Goal: Check status: Check status

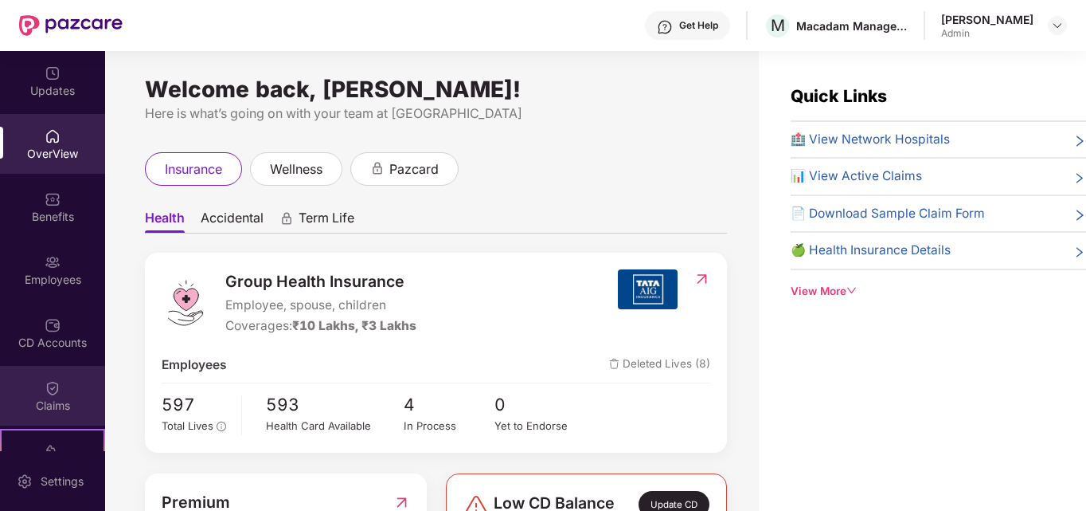
click at [29, 390] on div "Claims" at bounding box center [52, 396] width 105 height 60
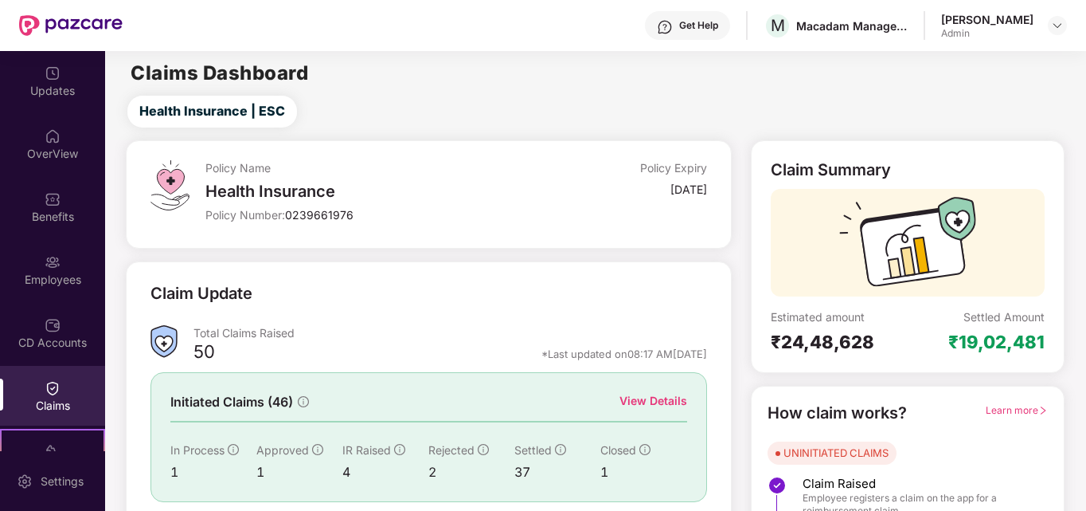
click at [636, 396] on div "View Details" at bounding box center [654, 401] width 68 height 18
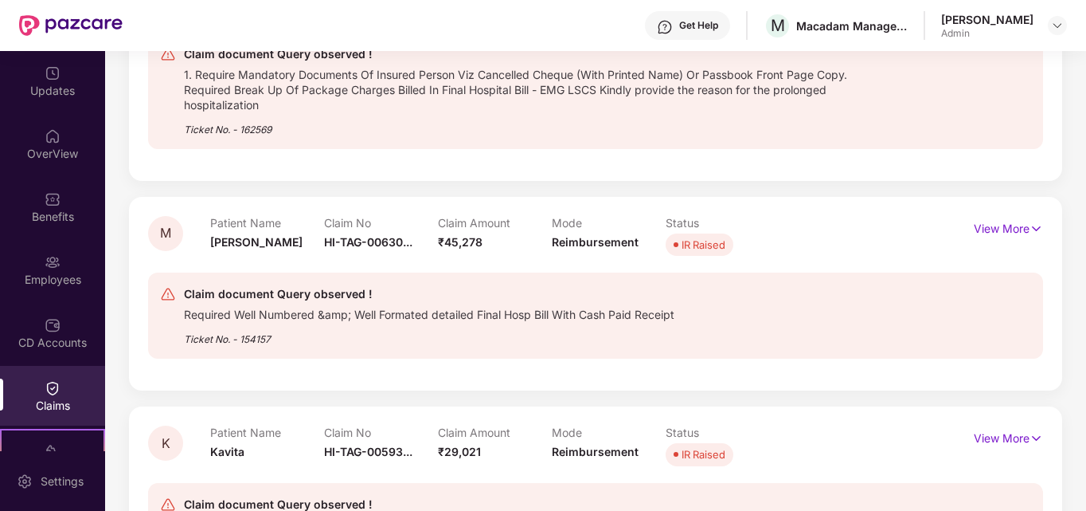
scroll to position [398, 0]
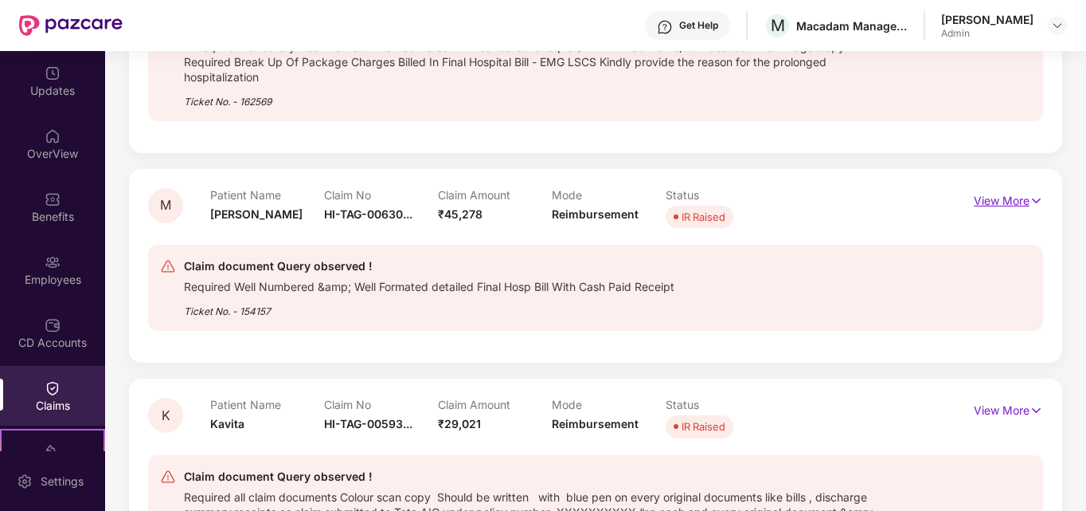
click at [1002, 206] on p "View More" at bounding box center [1008, 199] width 69 height 22
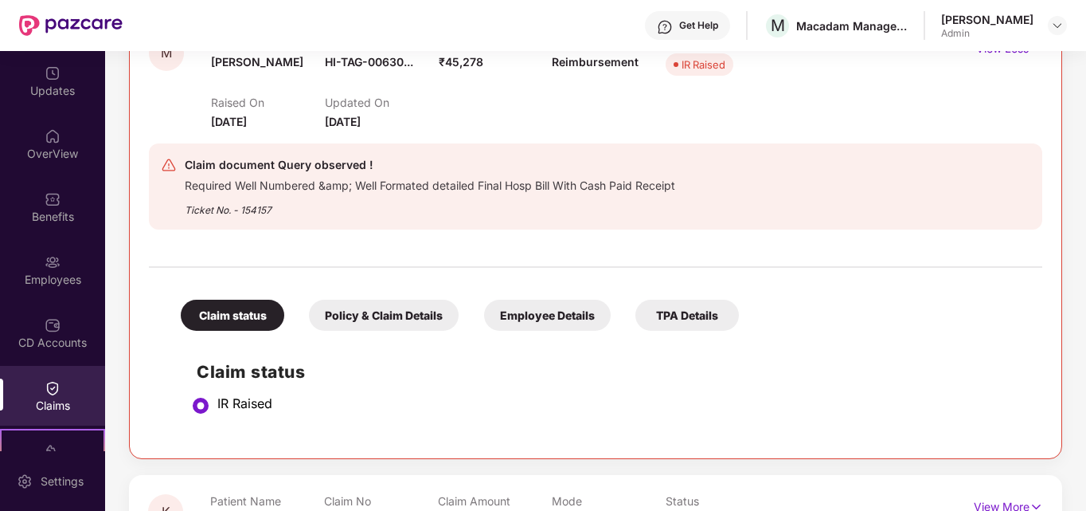
scroll to position [558, 0]
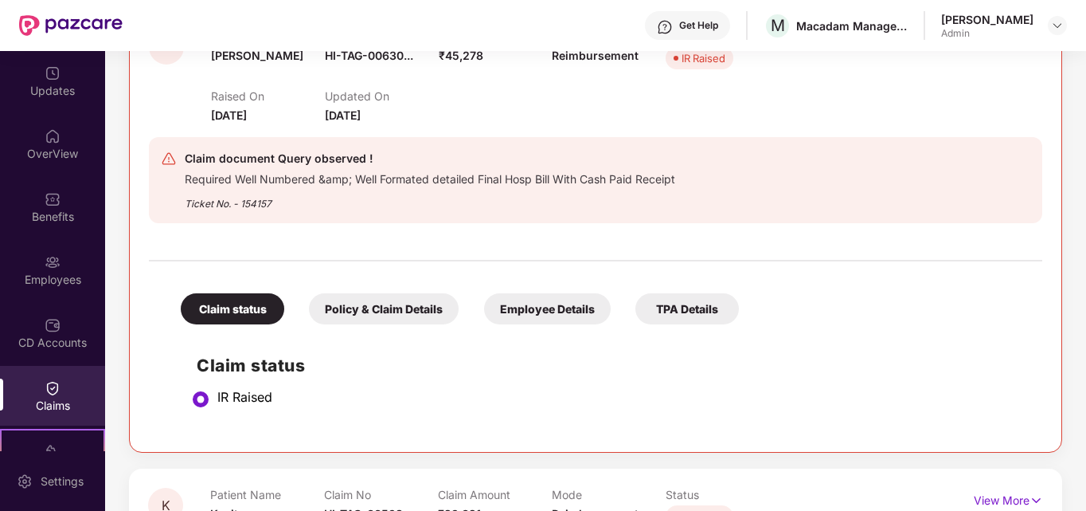
click at [390, 315] on div "Policy & Claim Details" at bounding box center [384, 308] width 150 height 31
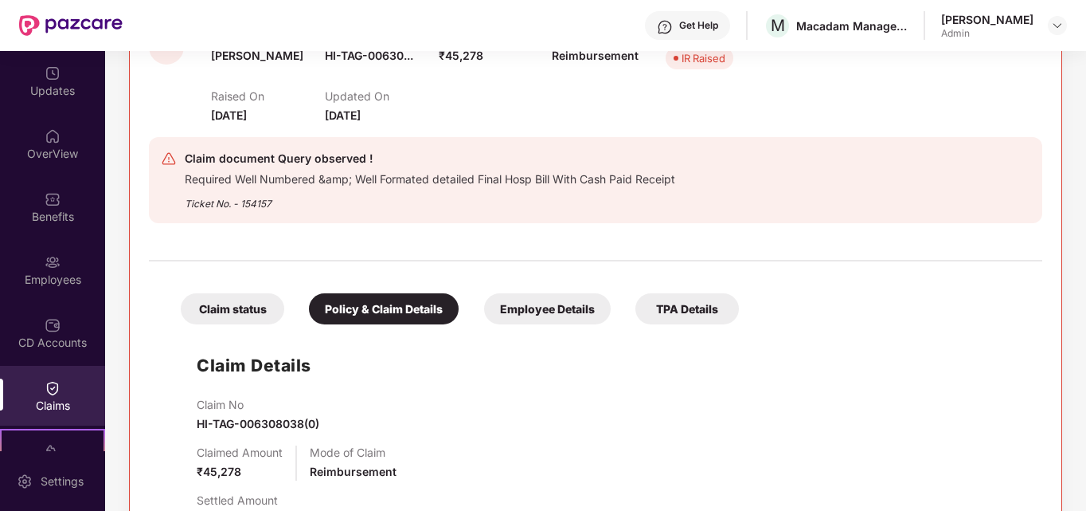
click at [225, 421] on span "HI-TAG-006308038(0)" at bounding box center [258, 424] width 123 height 14
copy span "HI-TAG-006308038(0)"
click at [463, 425] on div "Claim No HI-TAG-006308038(0)" at bounding box center [612, 414] width 830 height 35
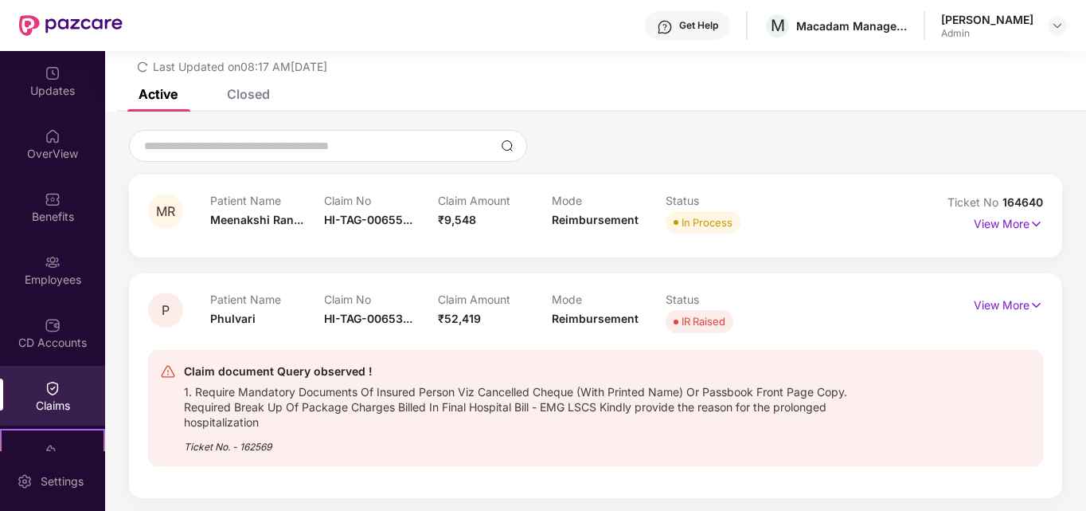
scroll to position [0, 0]
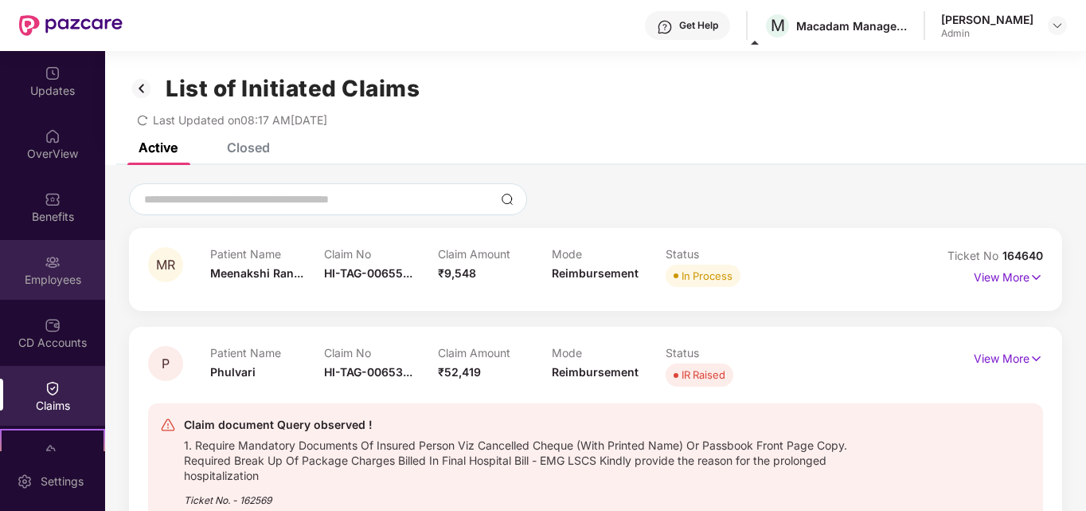
click at [73, 295] on div "Employees" at bounding box center [52, 270] width 105 height 60
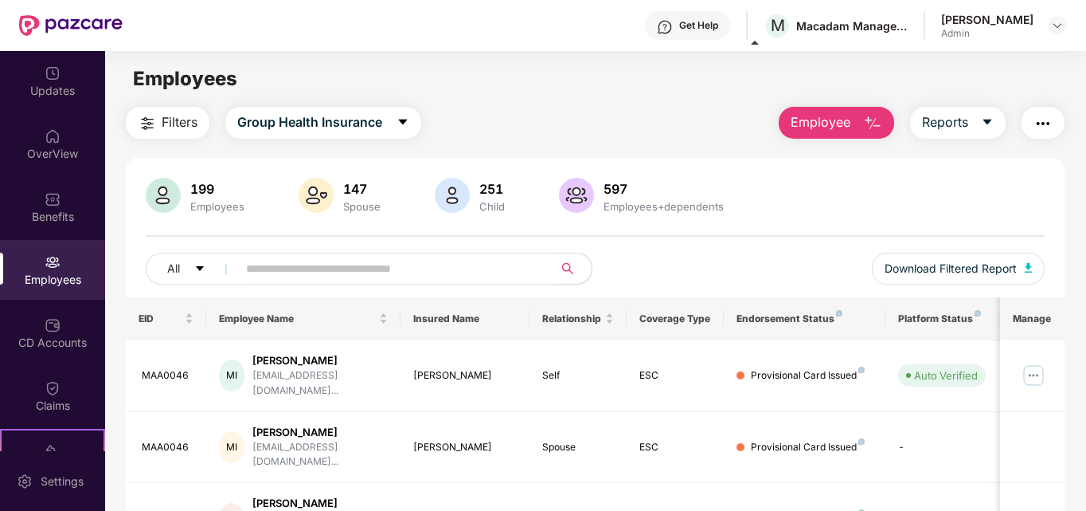
click at [259, 271] on input "text" at bounding box center [389, 268] width 286 height 24
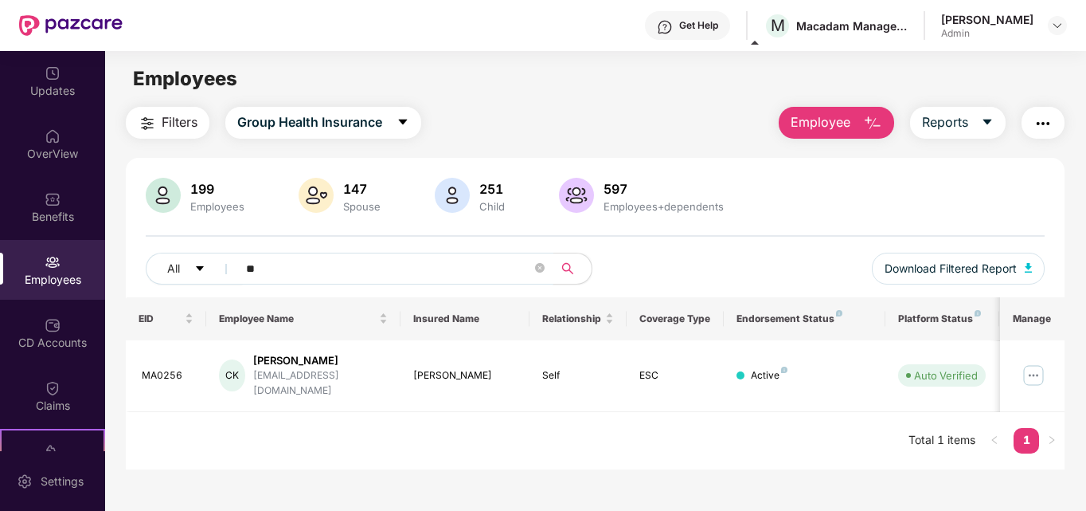
type input "*"
click at [416, 273] on input "******" at bounding box center [389, 268] width 286 height 24
type input "*"
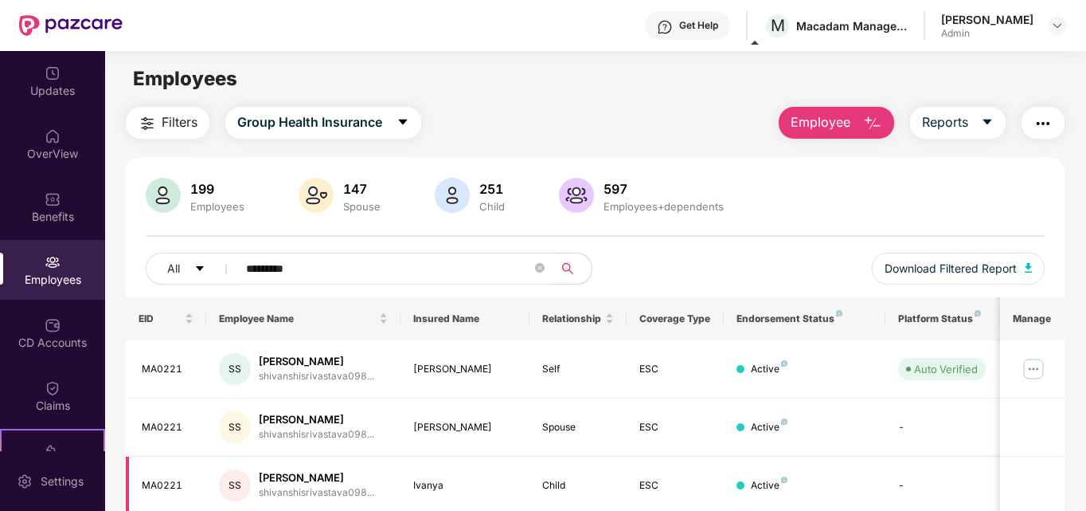
type input "*********"
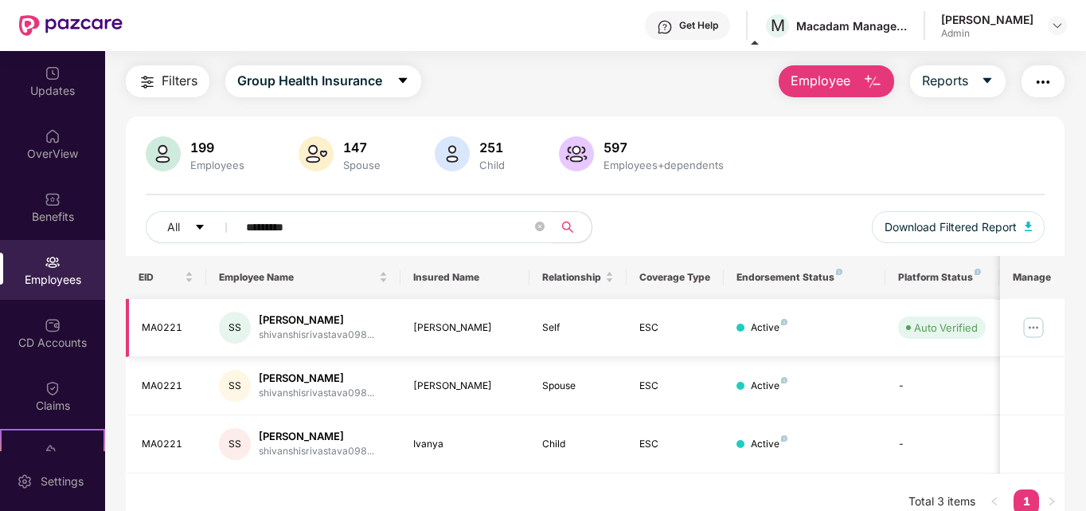
scroll to position [61, 0]
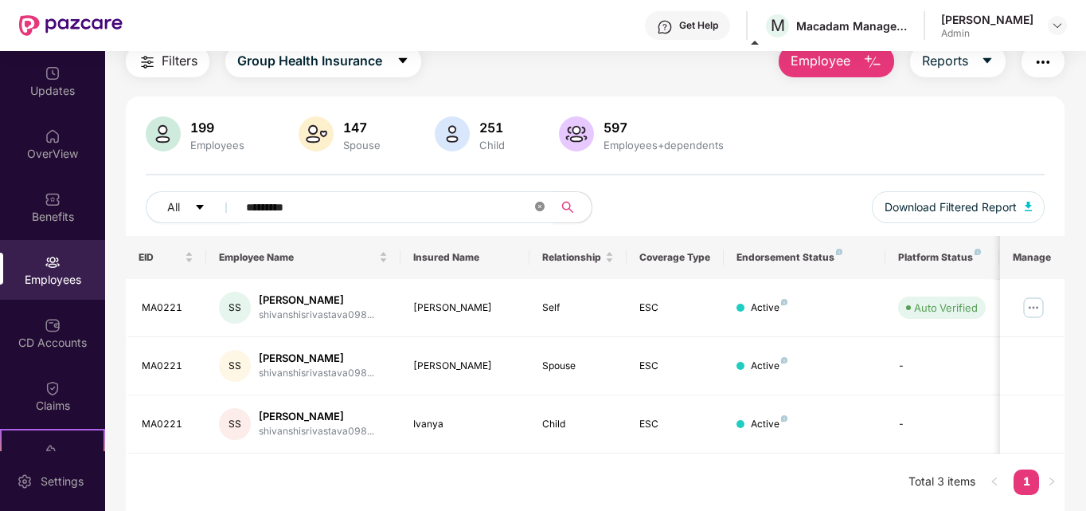
click at [540, 203] on icon "close-circle" at bounding box center [540, 207] width 10 height 10
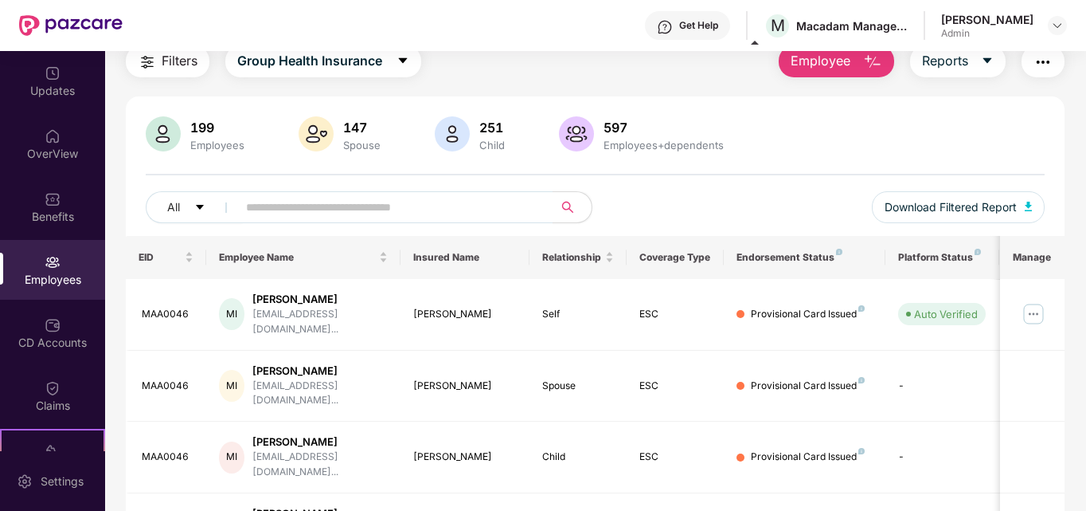
click at [58, 272] on div "Employees" at bounding box center [52, 280] width 105 height 16
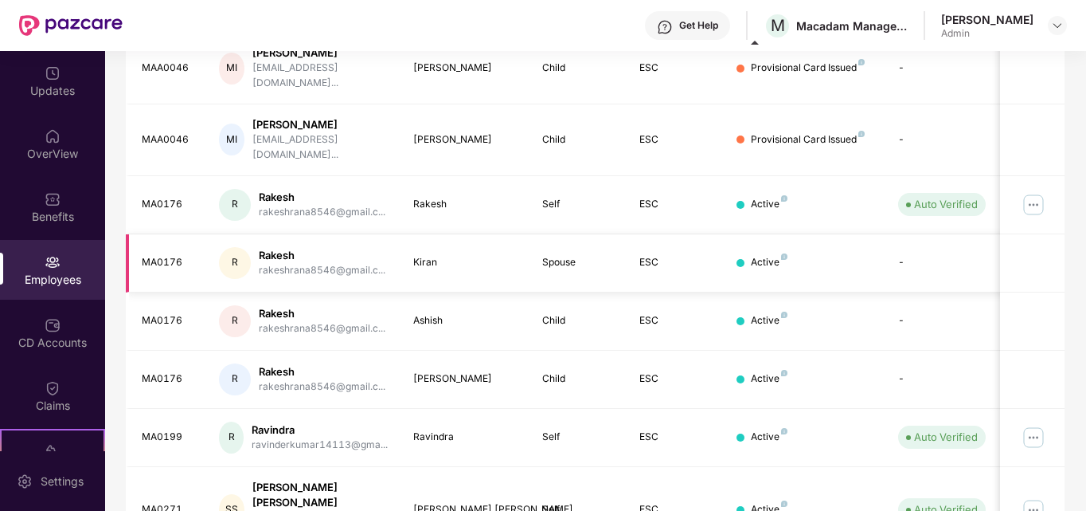
scroll to position [468, 0]
